Goal: Task Accomplishment & Management: Complete application form

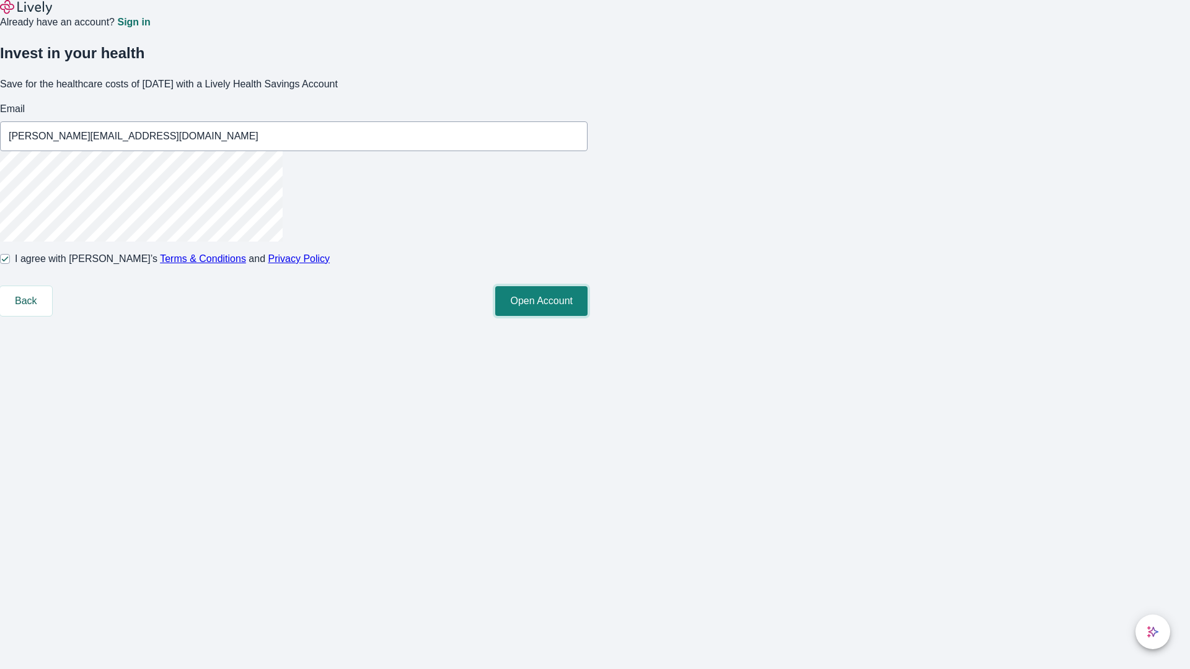
click at [588, 316] on button "Open Account" at bounding box center [541, 301] width 92 height 30
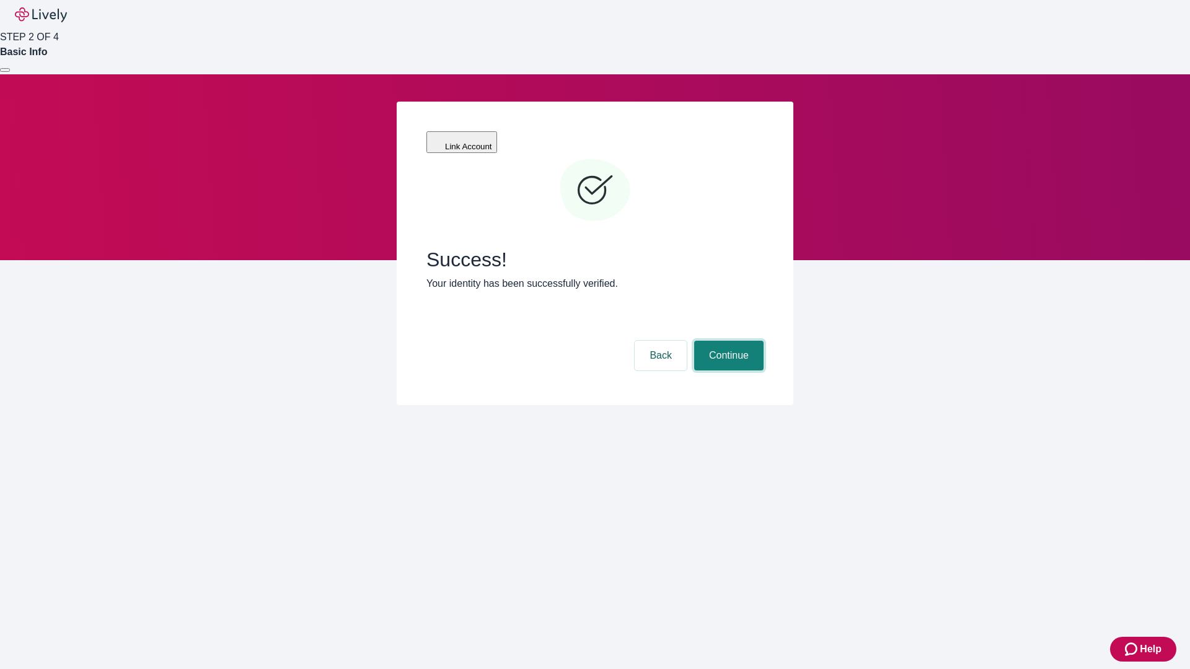
click at [727, 341] on button "Continue" at bounding box center [728, 356] width 69 height 30
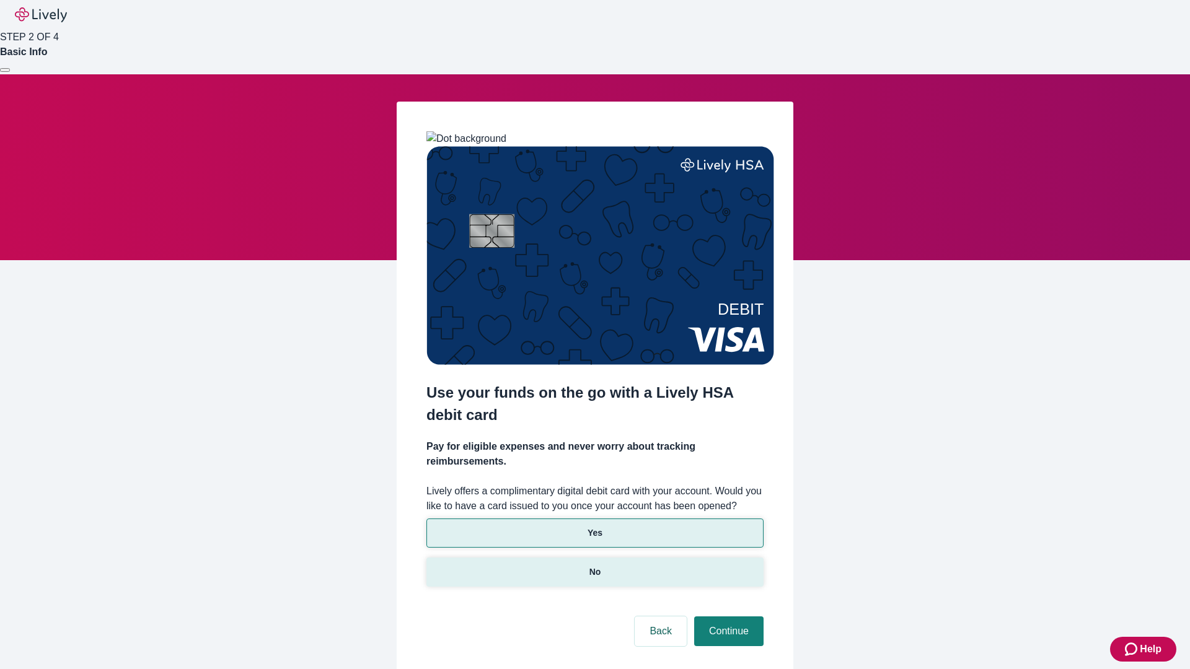
click at [594, 566] on p "No" at bounding box center [595, 572] width 12 height 13
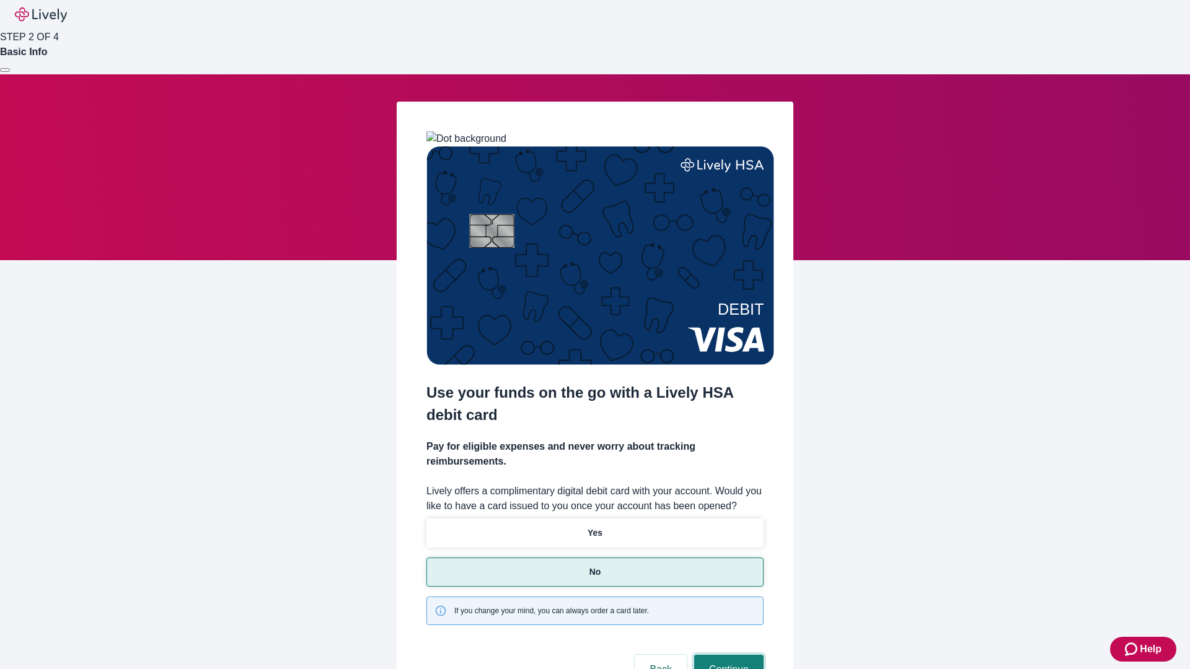
click at [727, 655] on button "Continue" at bounding box center [728, 670] width 69 height 30
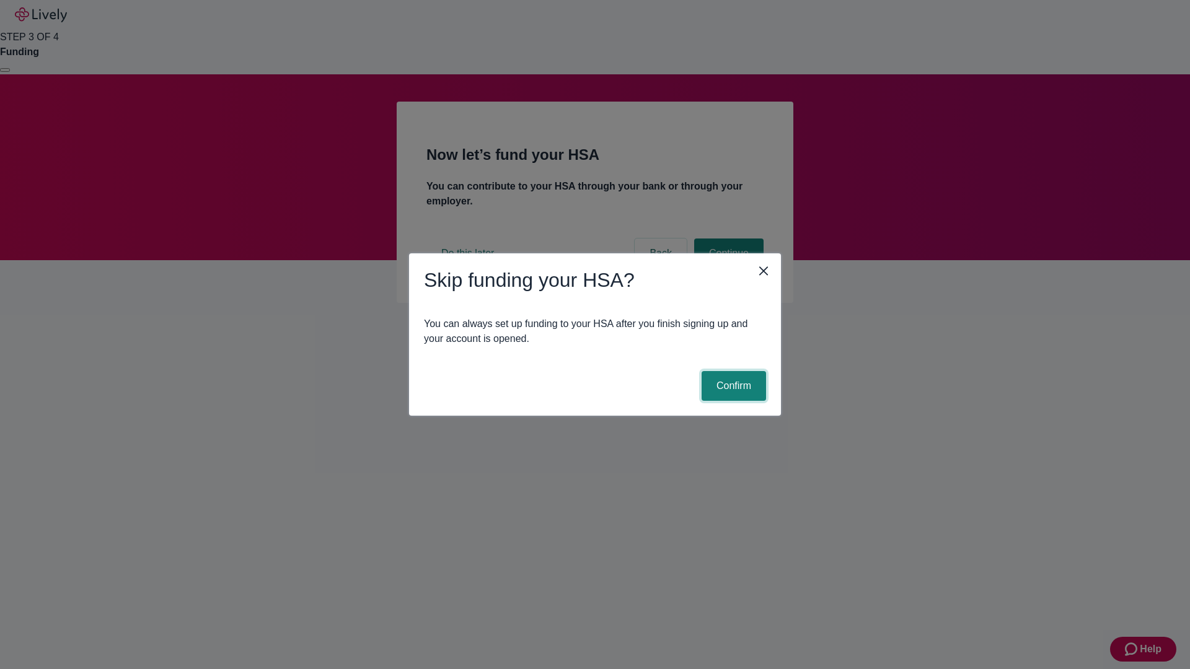
click at [732, 386] on button "Confirm" at bounding box center [734, 386] width 64 height 30
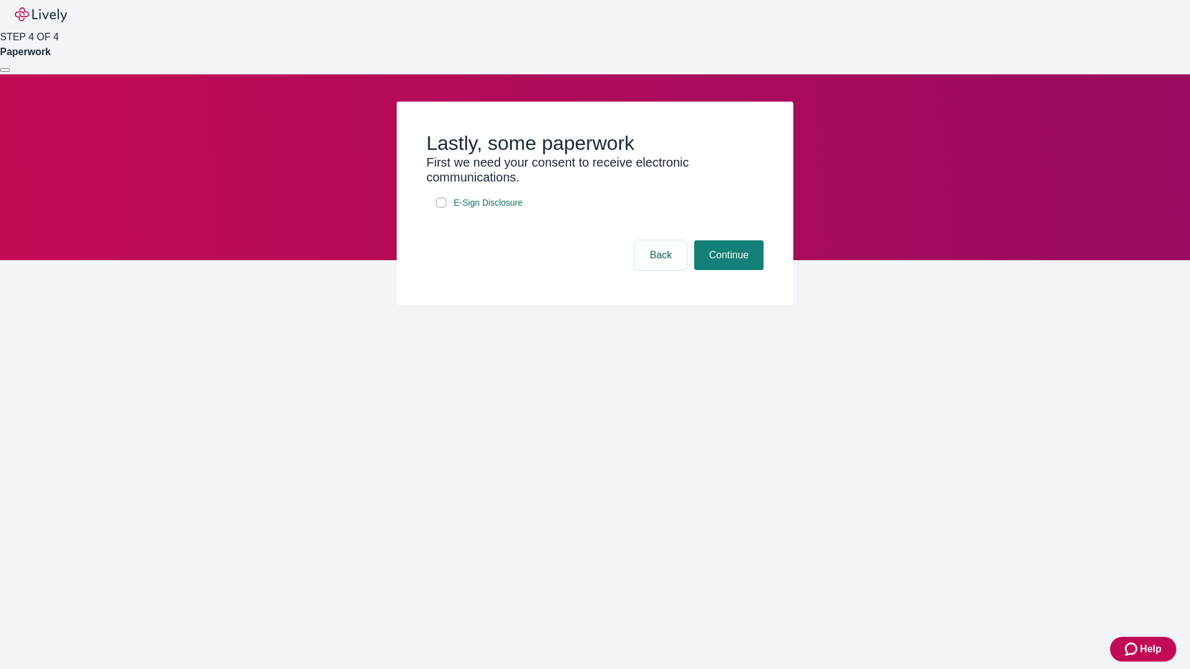
click at [441, 208] on input "E-Sign Disclosure" at bounding box center [441, 203] width 10 height 10
checkbox input "true"
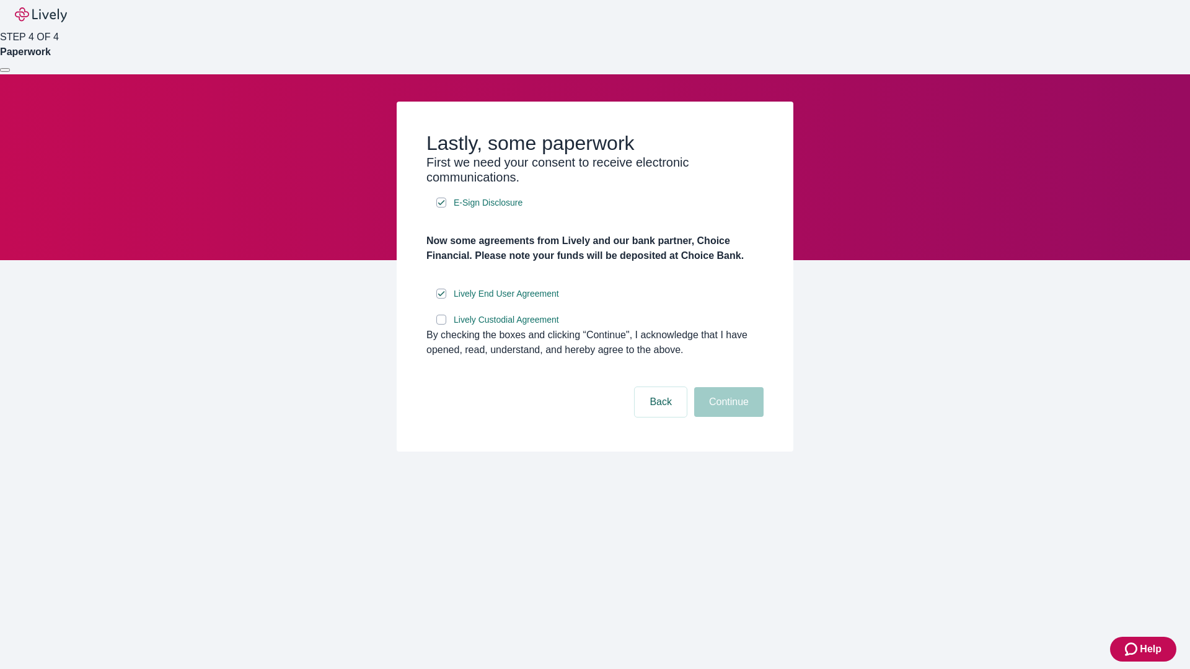
click at [441, 325] on input "Lively Custodial Agreement" at bounding box center [441, 320] width 10 height 10
checkbox input "true"
click at [727, 417] on button "Continue" at bounding box center [728, 402] width 69 height 30
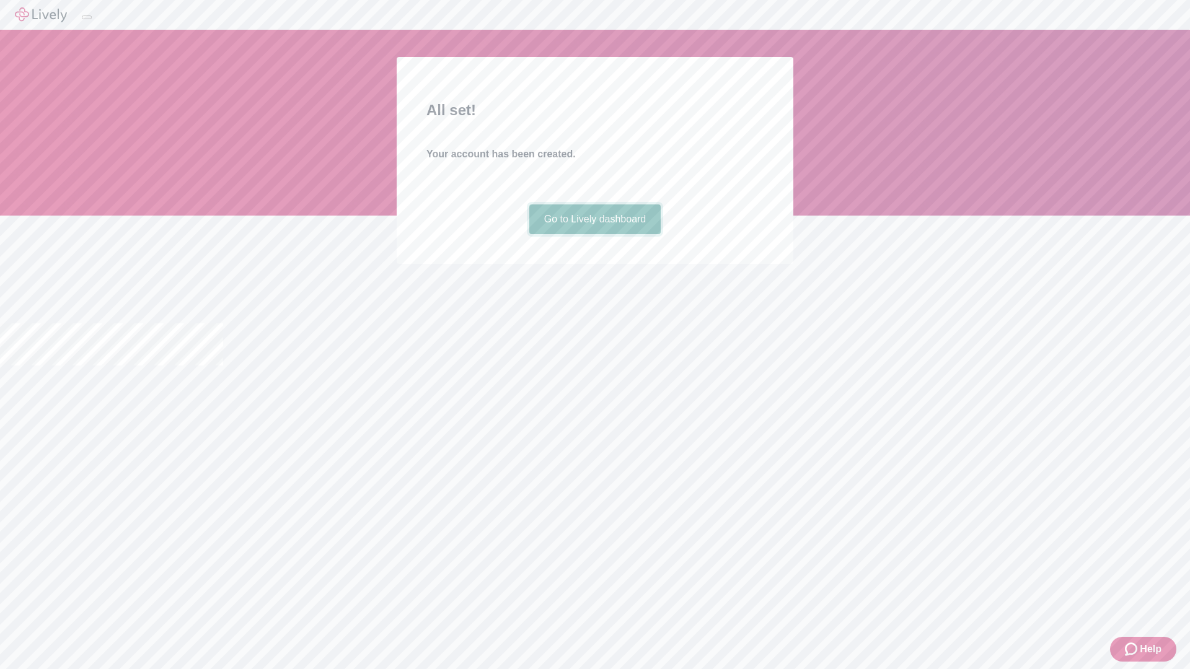
click at [594, 234] on link "Go to Lively dashboard" at bounding box center [595, 220] width 132 height 30
